Goal: Find specific fact

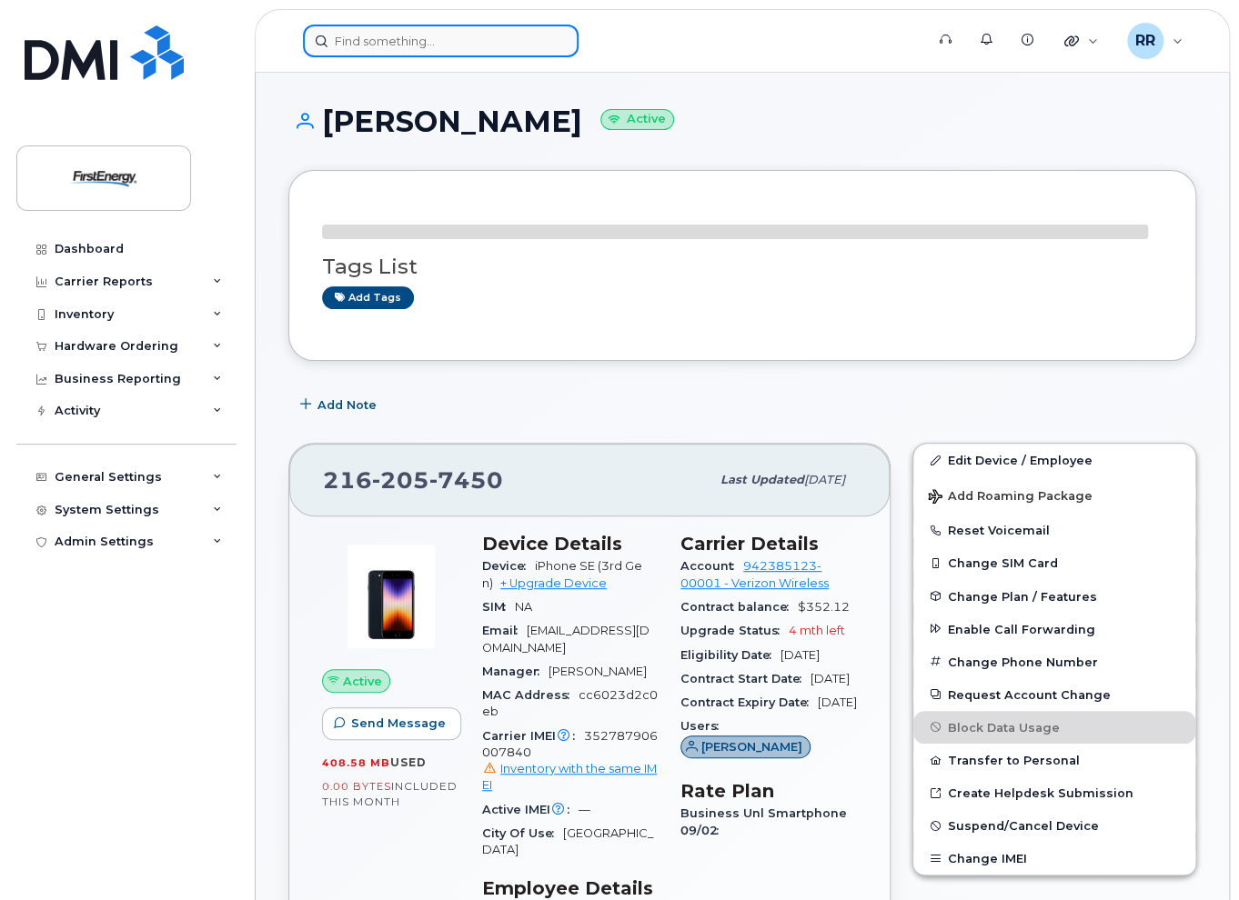
click at [431, 45] on input at bounding box center [441, 41] width 276 height 33
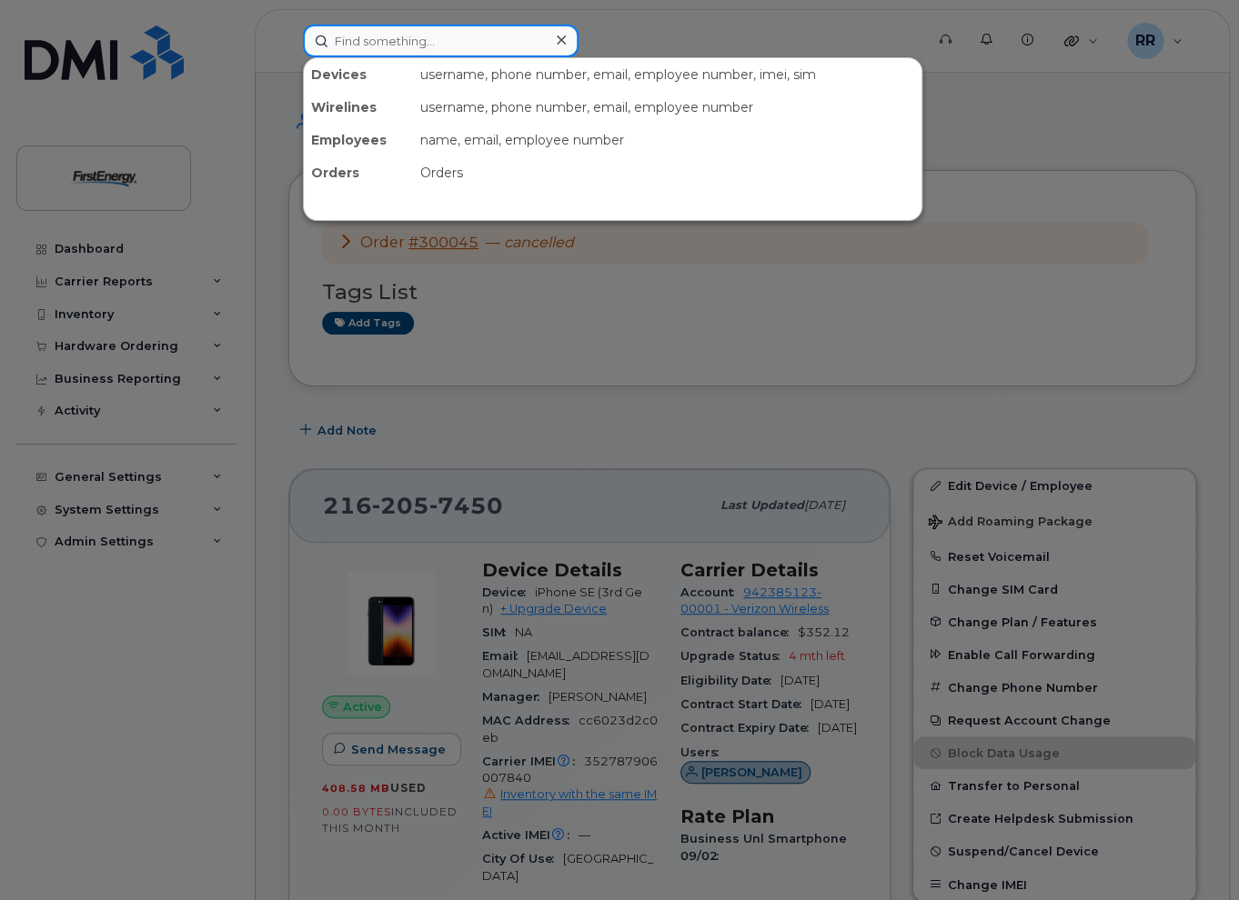
paste input "1022349"
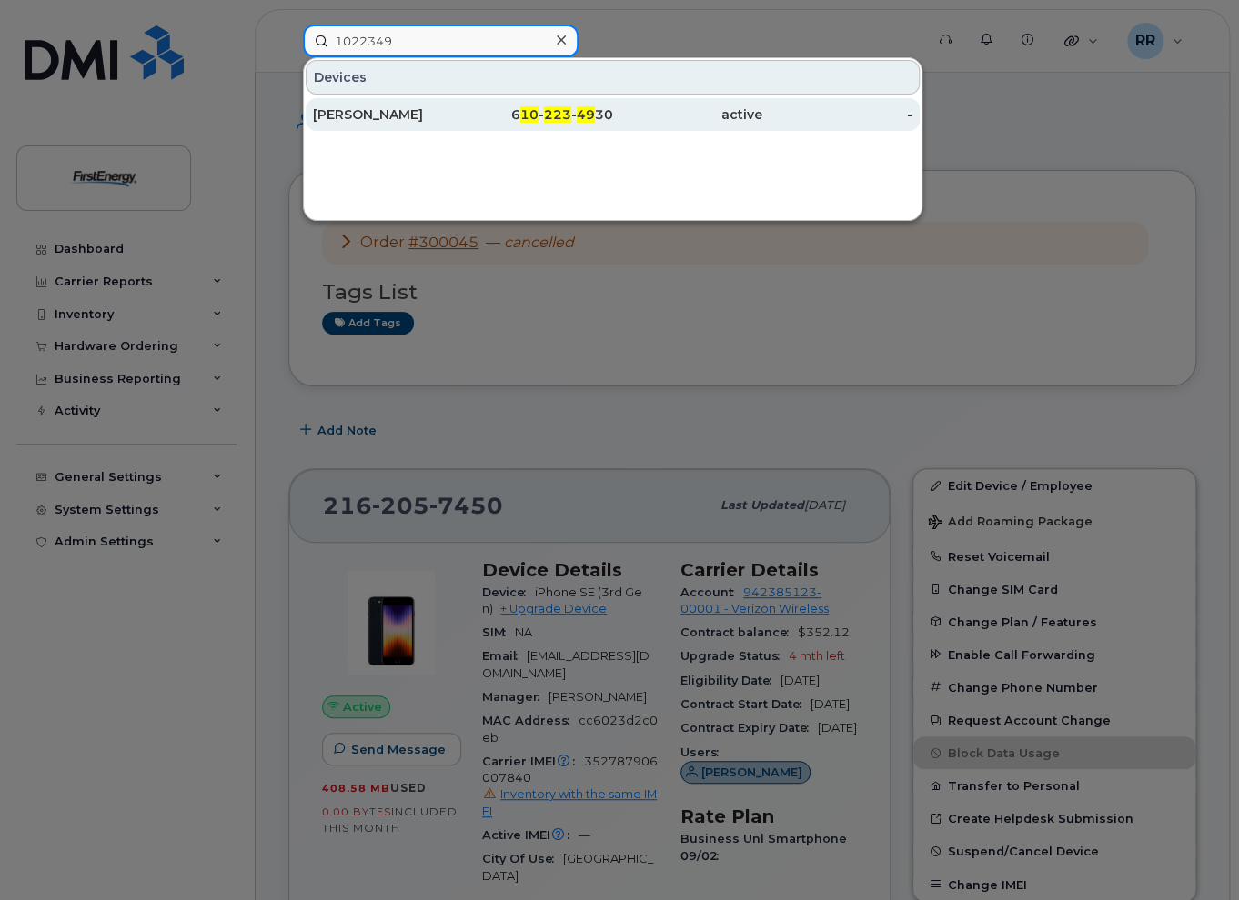
type input "1022349"
click at [422, 114] on div "[PERSON_NAME]" at bounding box center [388, 114] width 150 height 18
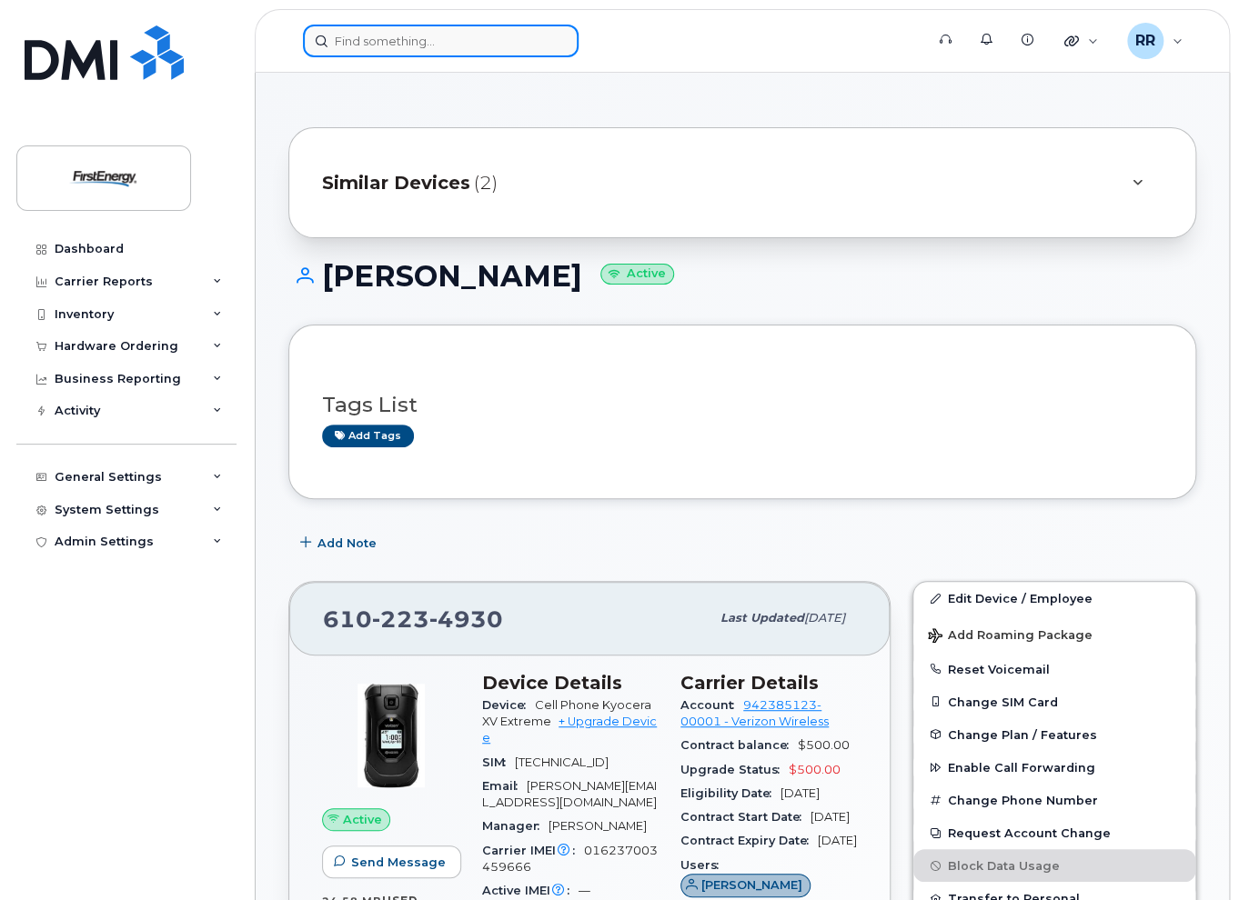
click at [435, 41] on input at bounding box center [441, 41] width 276 height 33
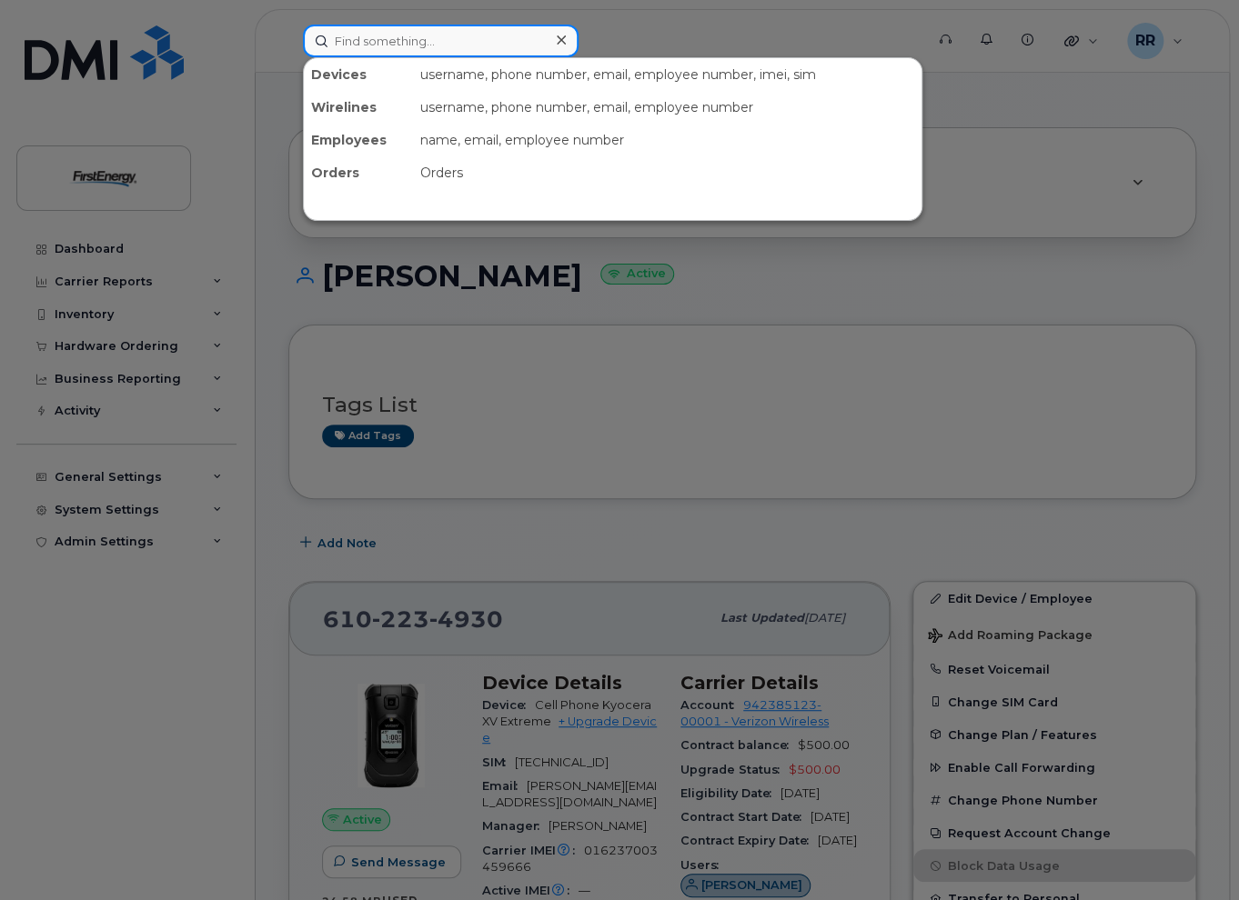
paste input "240-878-1531"
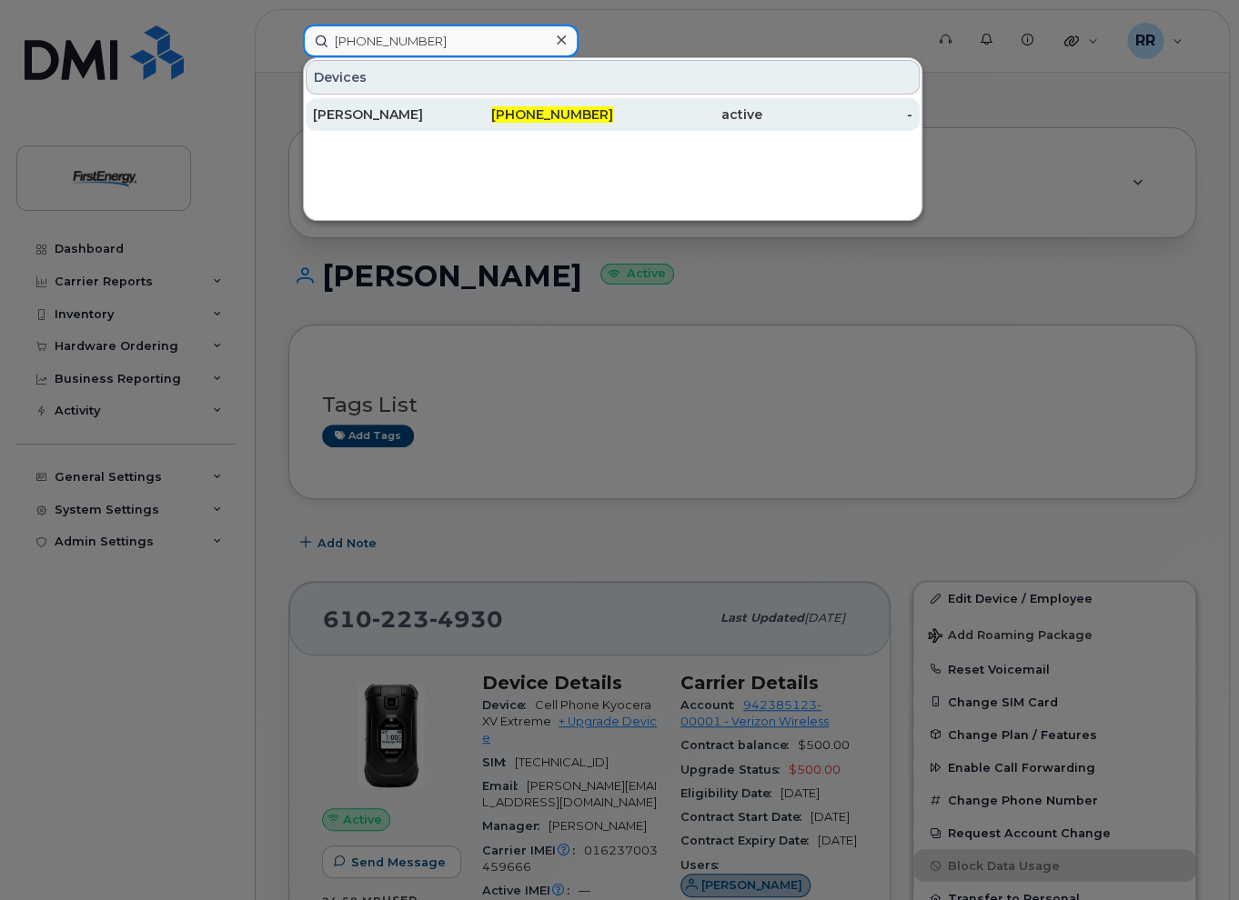
type input "240-878-1531"
click at [417, 115] on div "[PERSON_NAME]" at bounding box center [388, 114] width 150 height 18
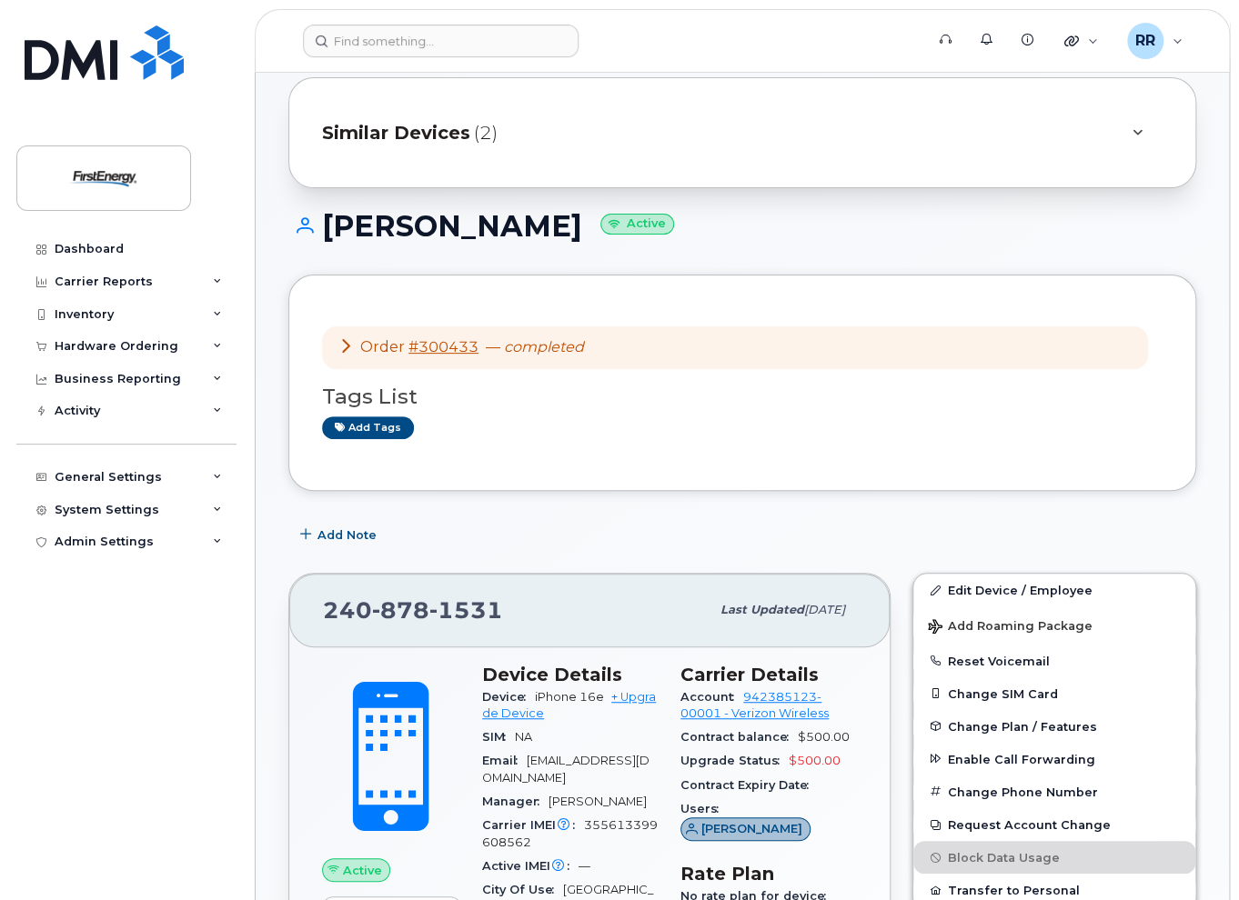
scroll to position [91, 0]
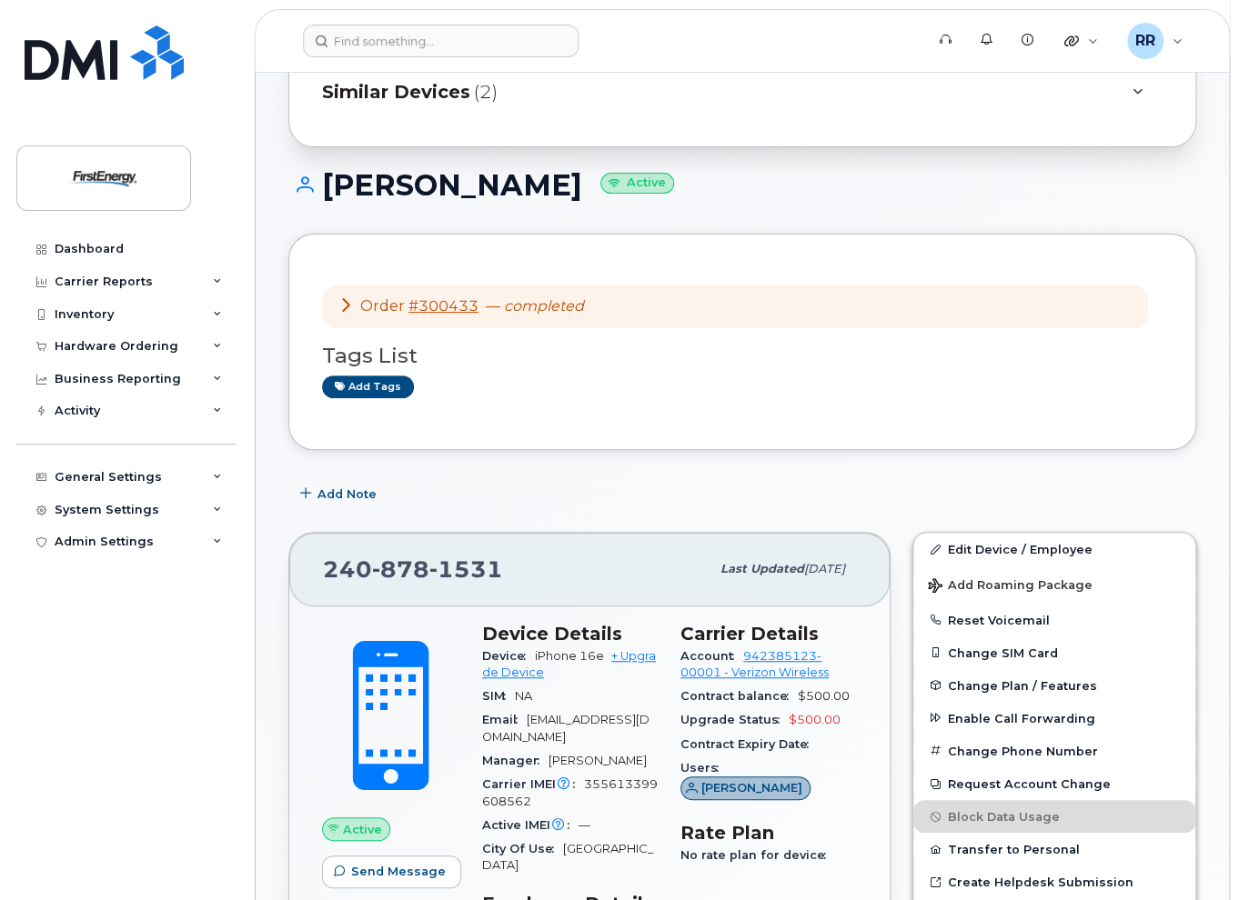
click at [345, 300] on icon at bounding box center [345, 304] width 15 height 15
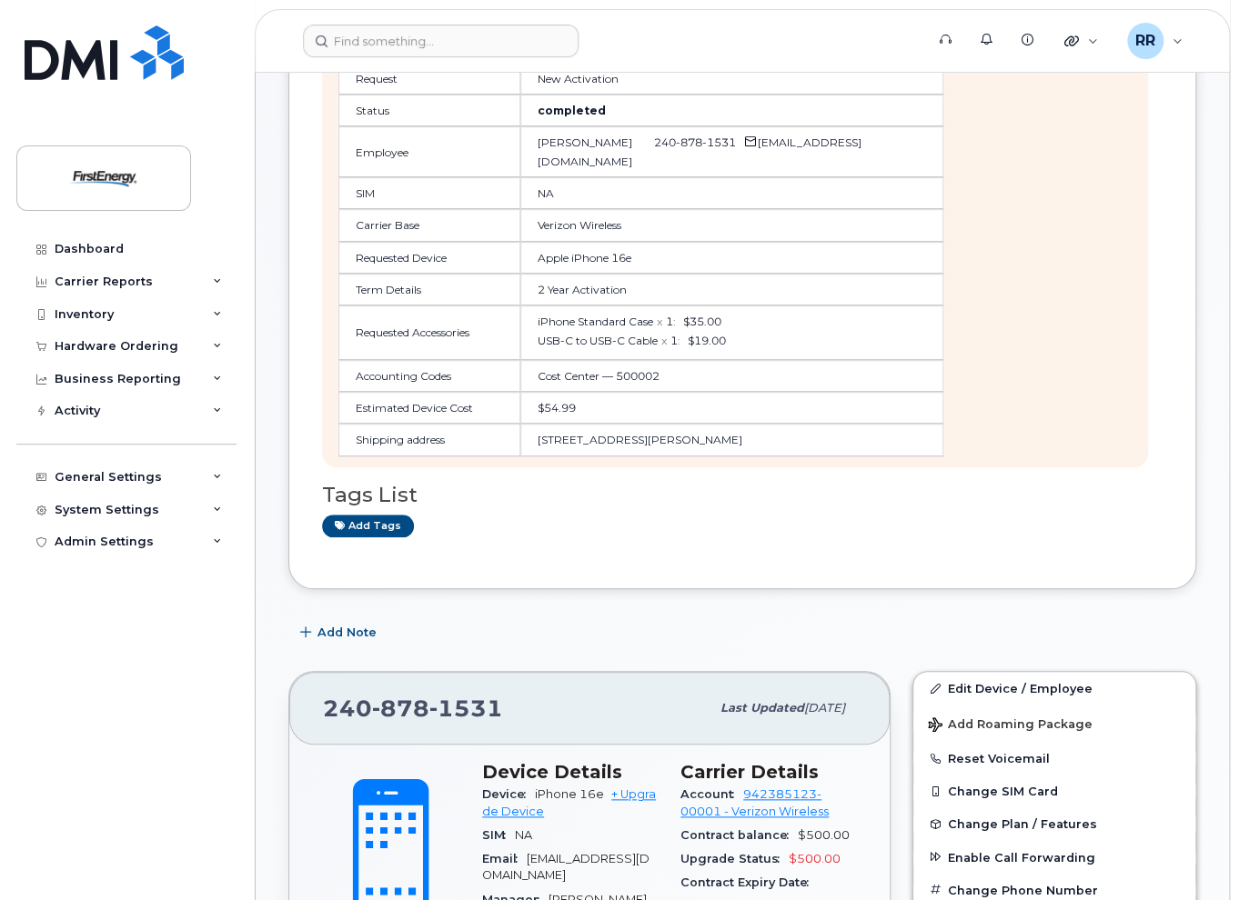
scroll to position [0, 0]
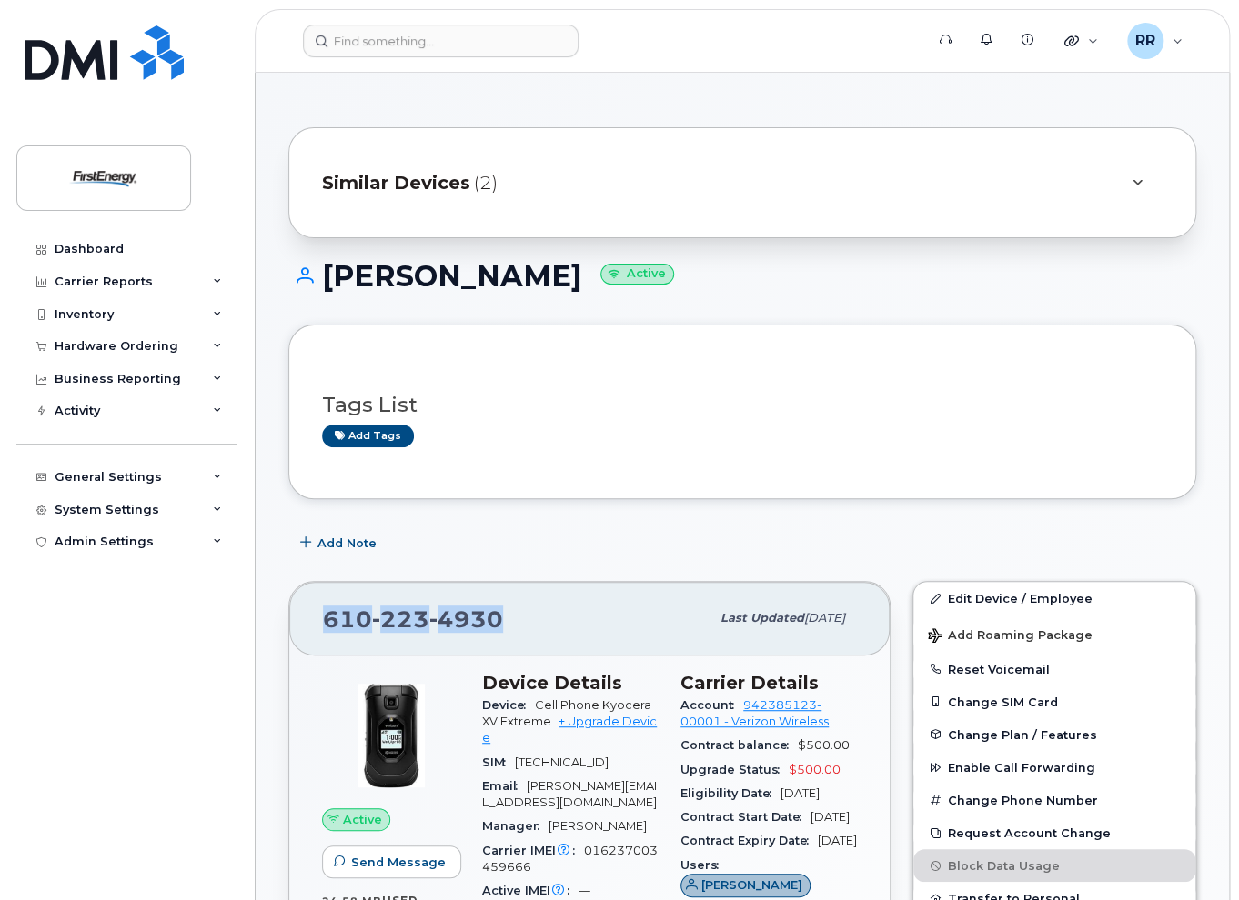
drag, startPoint x: 513, startPoint y: 453, endPoint x: 321, endPoint y: 612, distance: 249.3
click at [321, 612] on div "610 223 4930 Last updated Jul 12, 2025" at bounding box center [589, 618] width 600 height 73
copy span "610 223 4930"
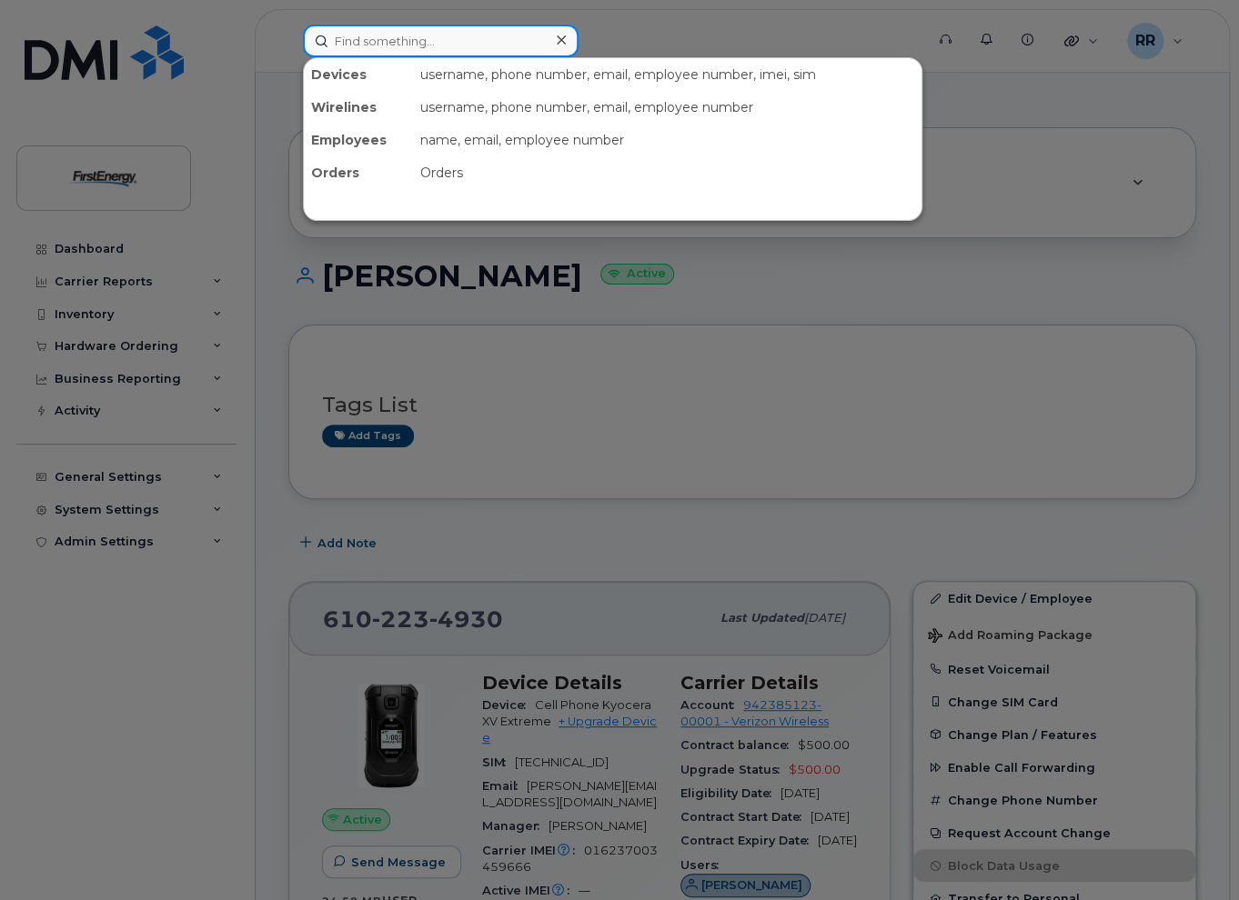
click at [405, 42] on input at bounding box center [441, 41] width 276 height 33
paste input "1022349"
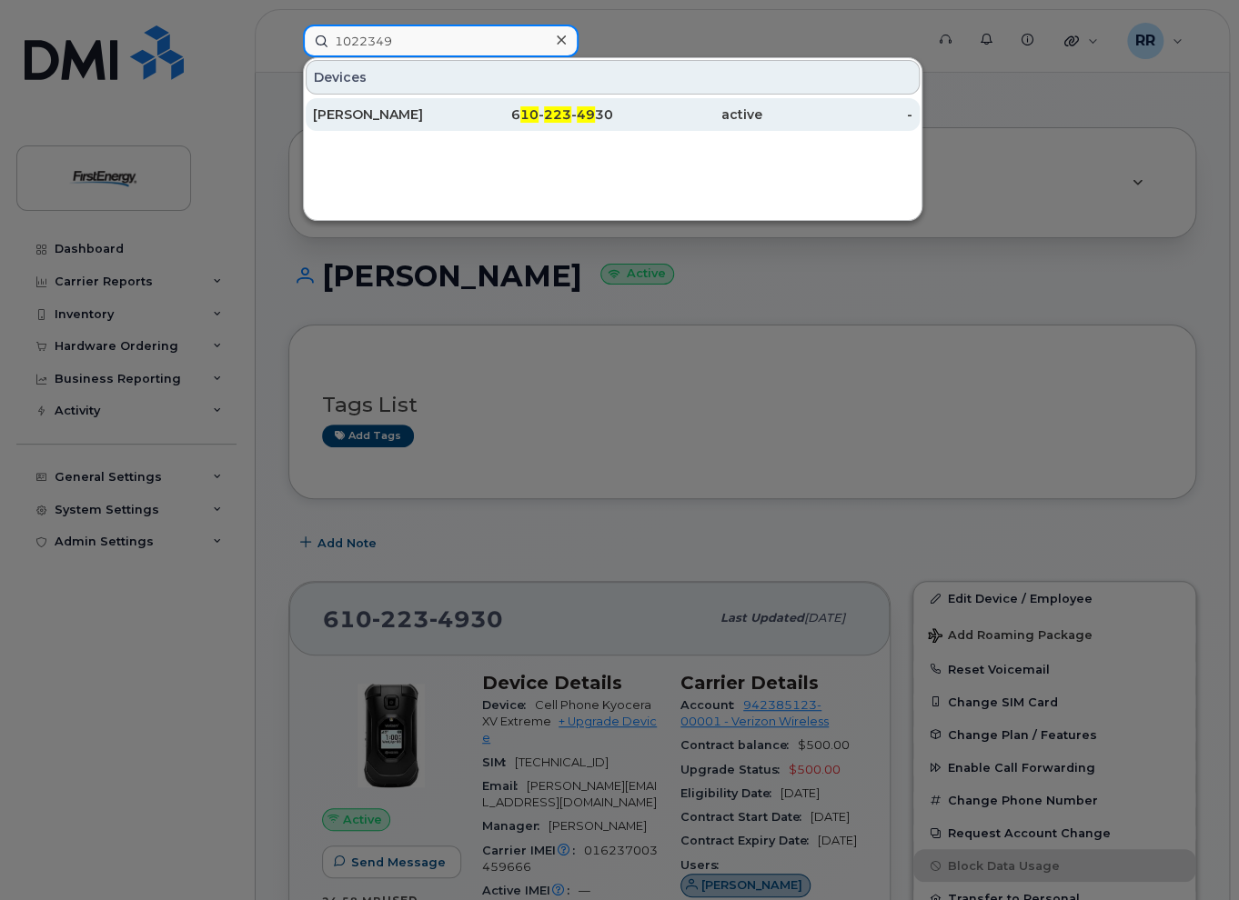
type input "1022349"
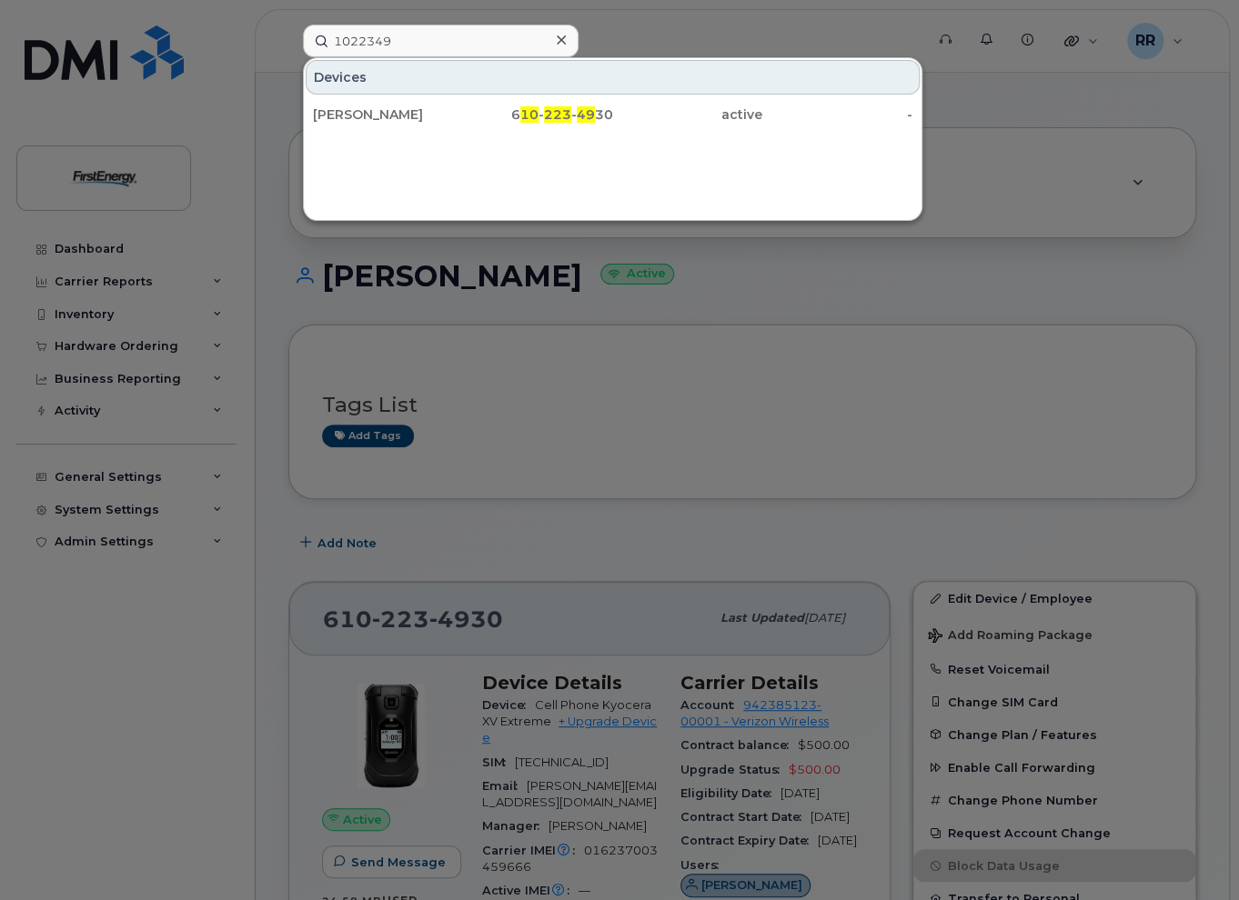
drag, startPoint x: 472, startPoint y: 115, endPoint x: 489, endPoint y: 183, distance: 69.5
click at [472, 115] on div "6 10 - 223 - 49 30" at bounding box center [538, 114] width 150 height 18
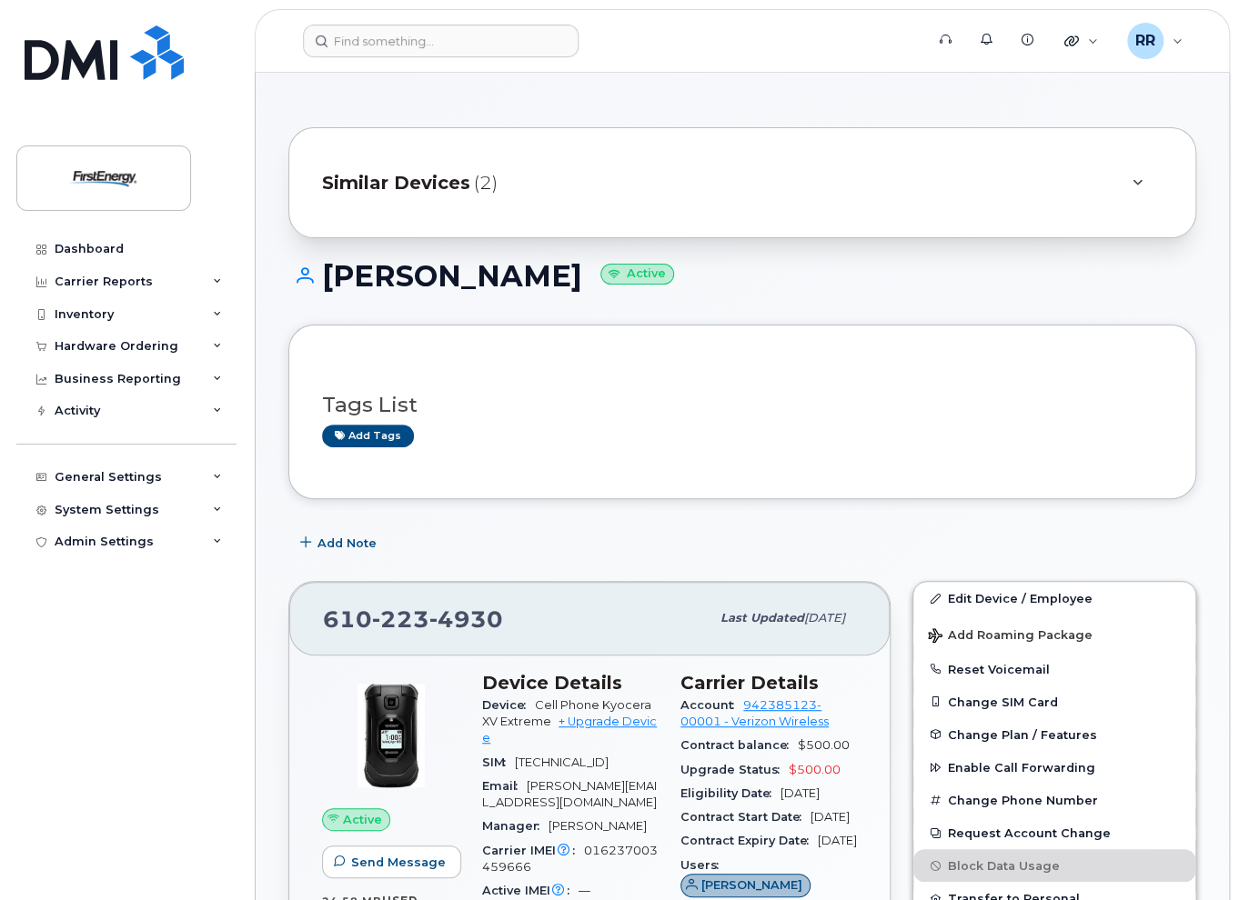
click at [821, 305] on div "Tiffany M Szankovics Active" at bounding box center [742, 292] width 908 height 65
